Goal: Task Accomplishment & Management: Use online tool/utility

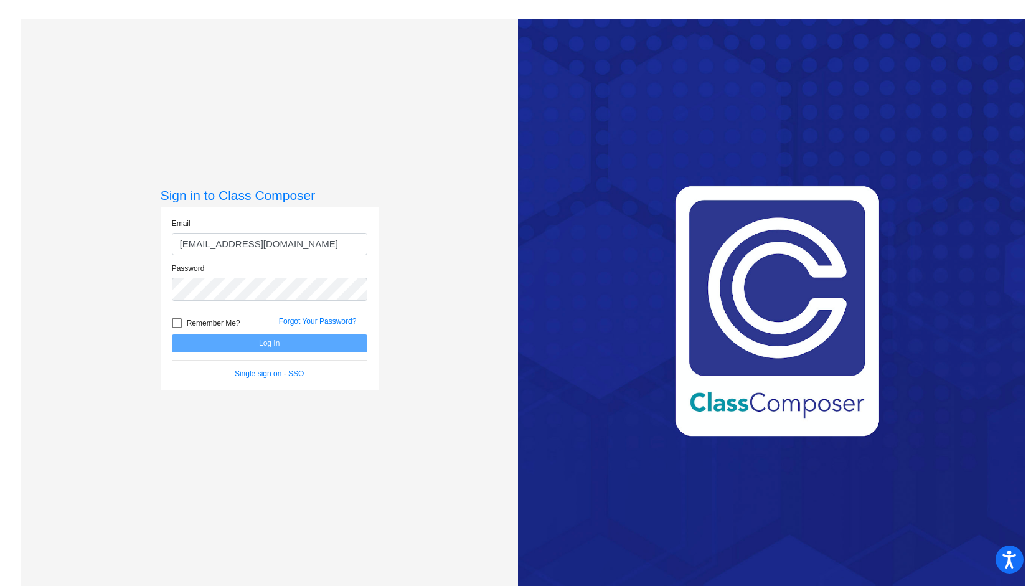
click at [268, 345] on form "Email [EMAIL_ADDRESS][DOMAIN_NAME] Password Remember Me? Forgot Your Password? …" at bounding box center [269, 298] width 195 height 161
type input "[EMAIL_ADDRESS][DOMAIN_NAME]"
click at [278, 342] on button "Log In" at bounding box center [269, 343] width 195 height 18
click at [278, 339] on button "Log In" at bounding box center [269, 343] width 195 height 18
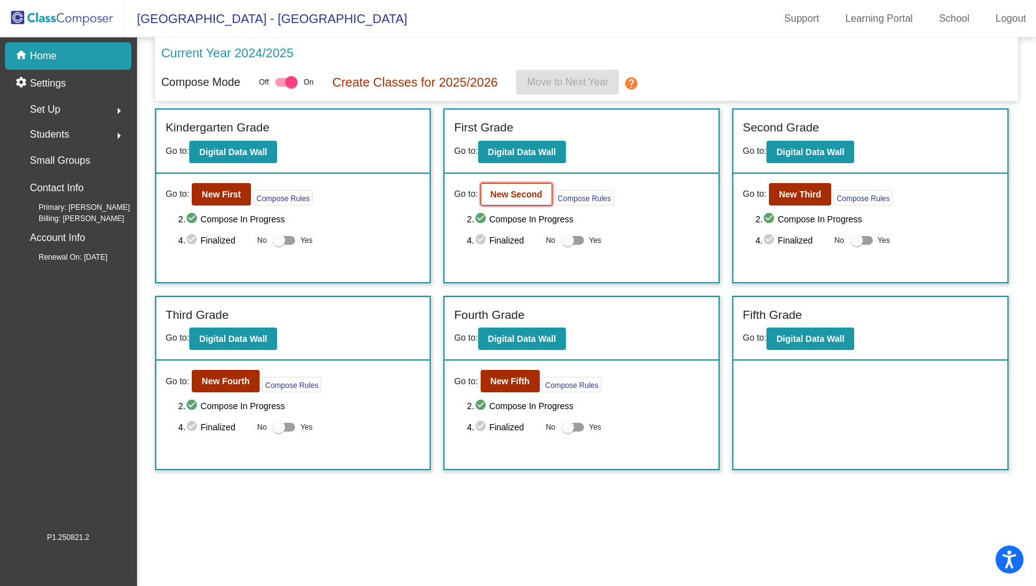
click at [519, 194] on b "New Second" at bounding box center [516, 194] width 52 height 10
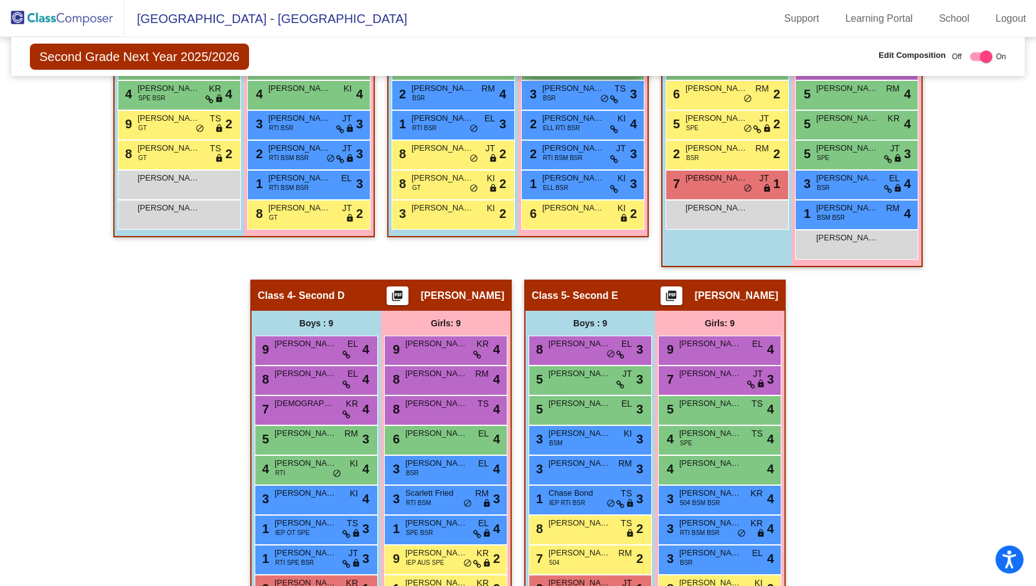
scroll to position [535, 0]
